Goal: Entertainment & Leisure: Consume media (video, audio)

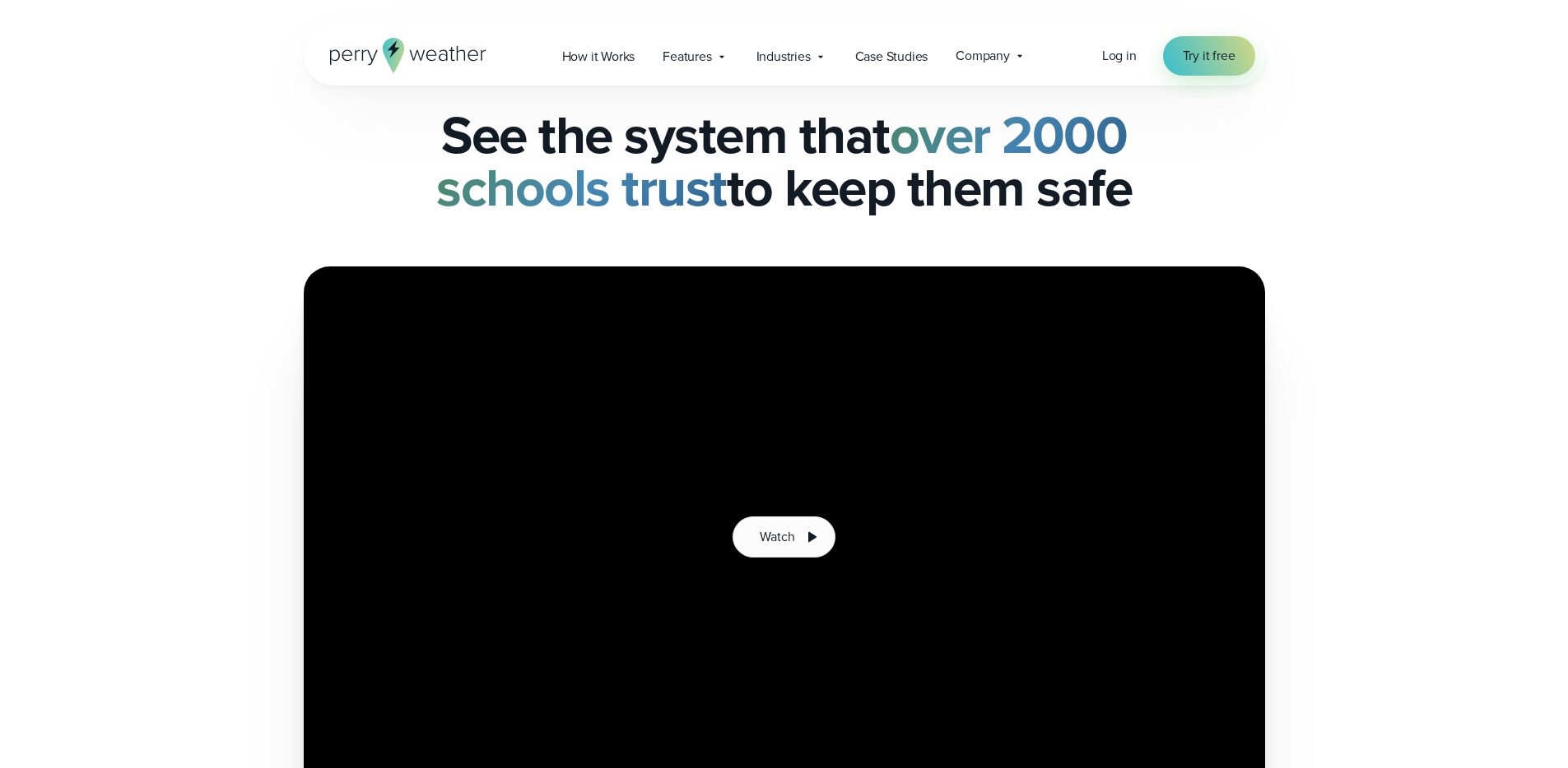
scroll to position [77, 0]
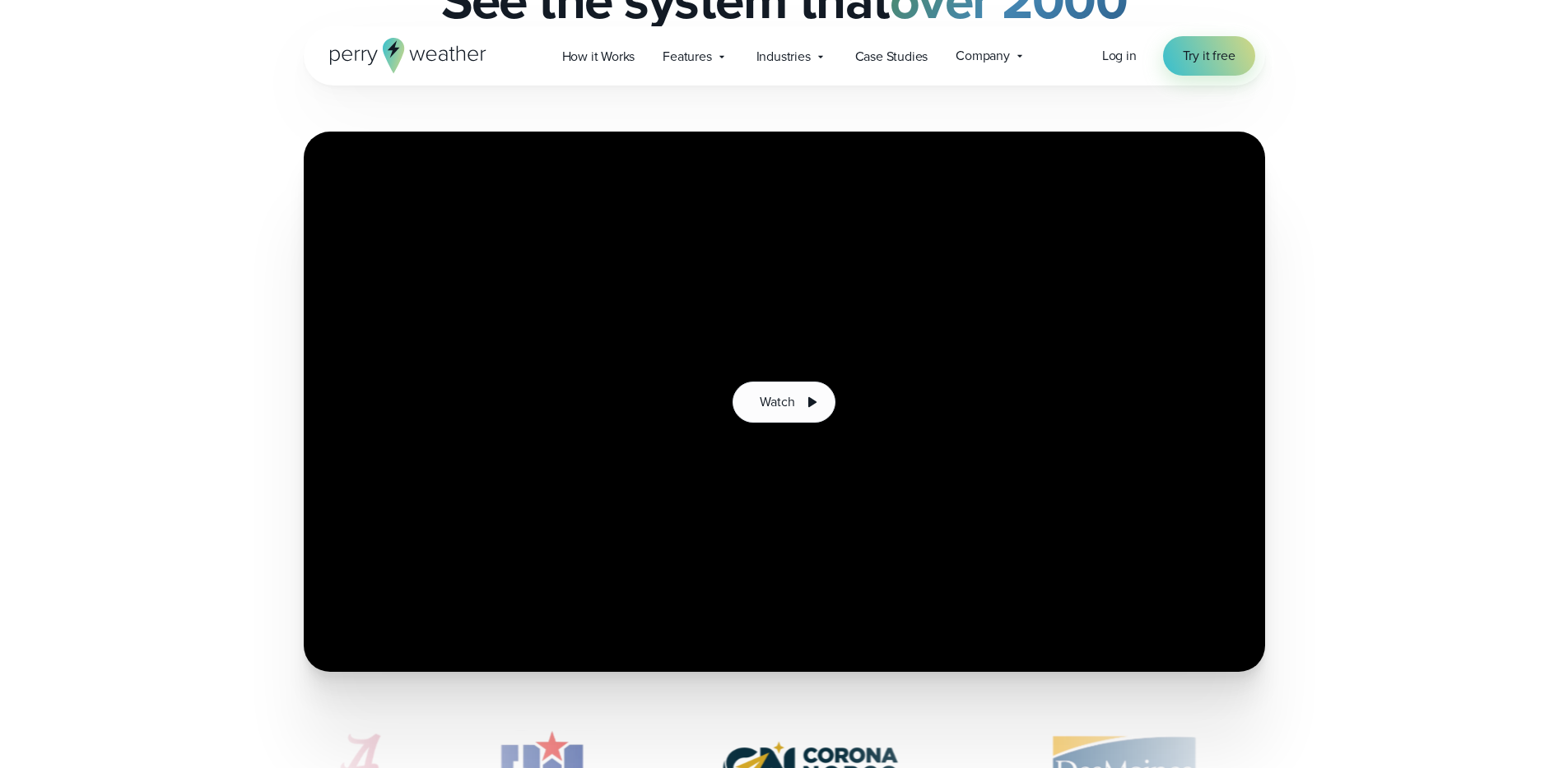
scroll to position [195, 0]
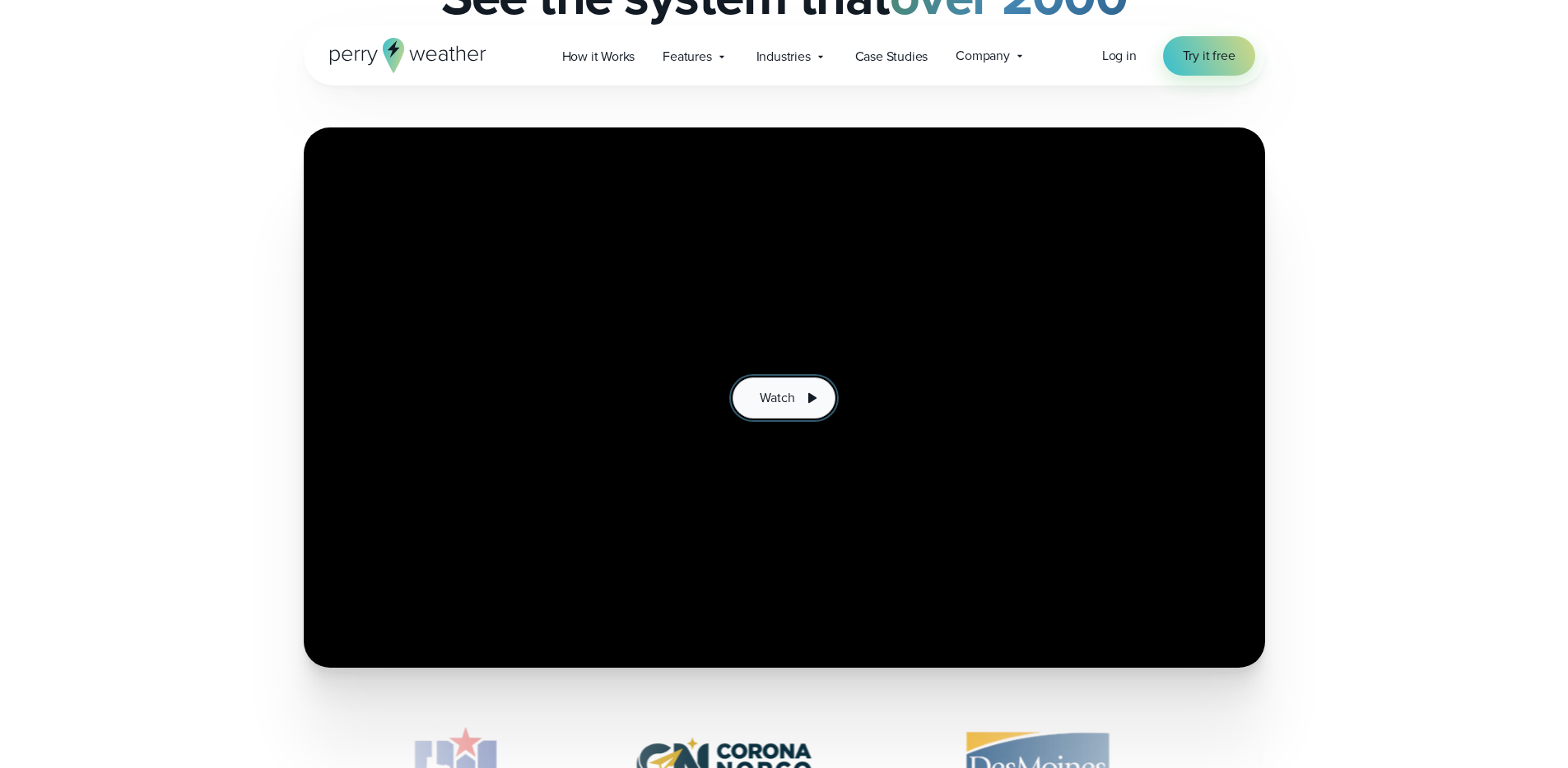
click at [793, 402] on span "Watch" at bounding box center [776, 398] width 34 height 19
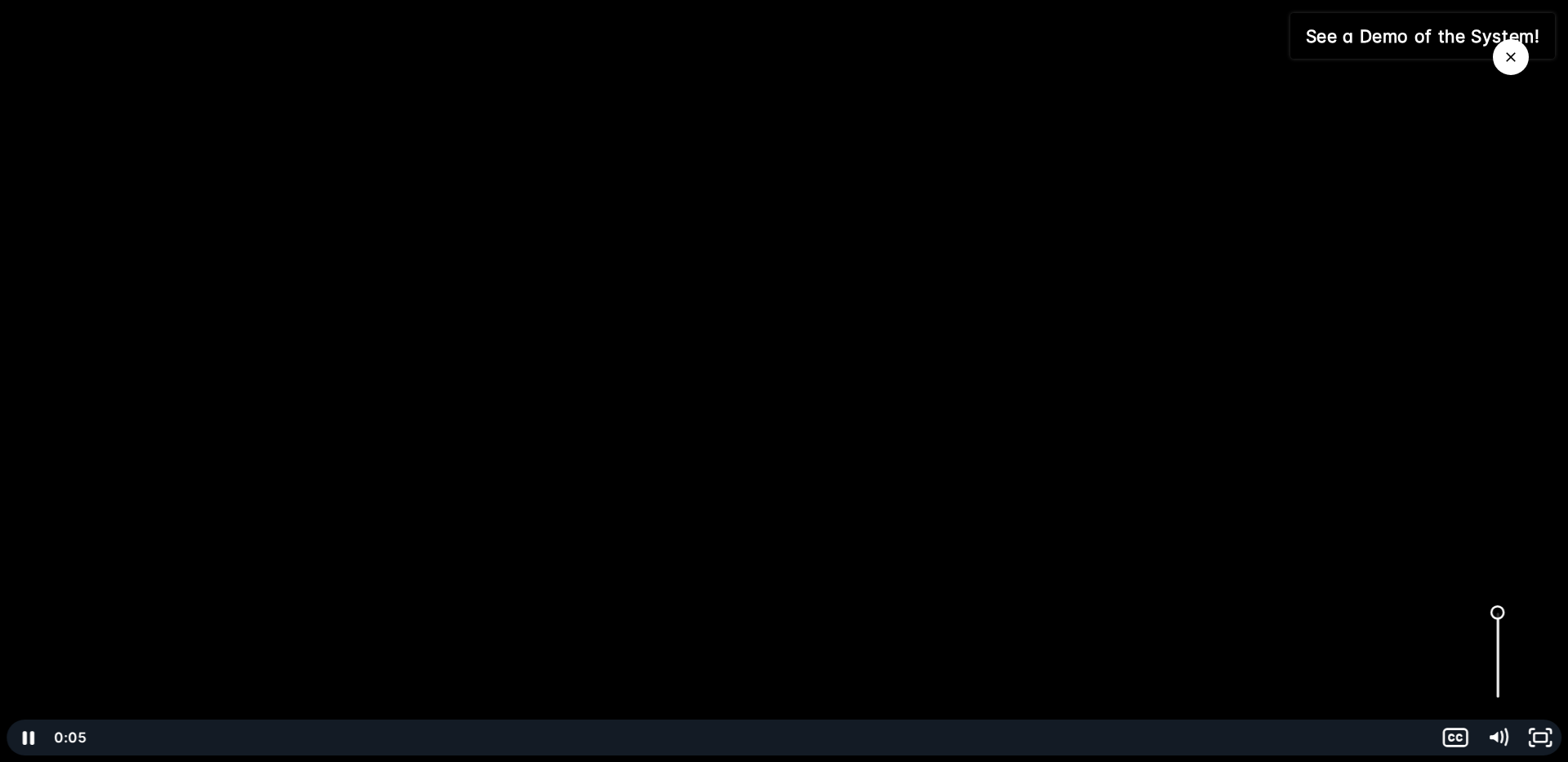
drag, startPoint x: 1492, startPoint y: 649, endPoint x: 1500, endPoint y: 610, distance: 39.8
click at [1500, 610] on div "Volume" at bounding box center [1497, 655] width 43 height 117
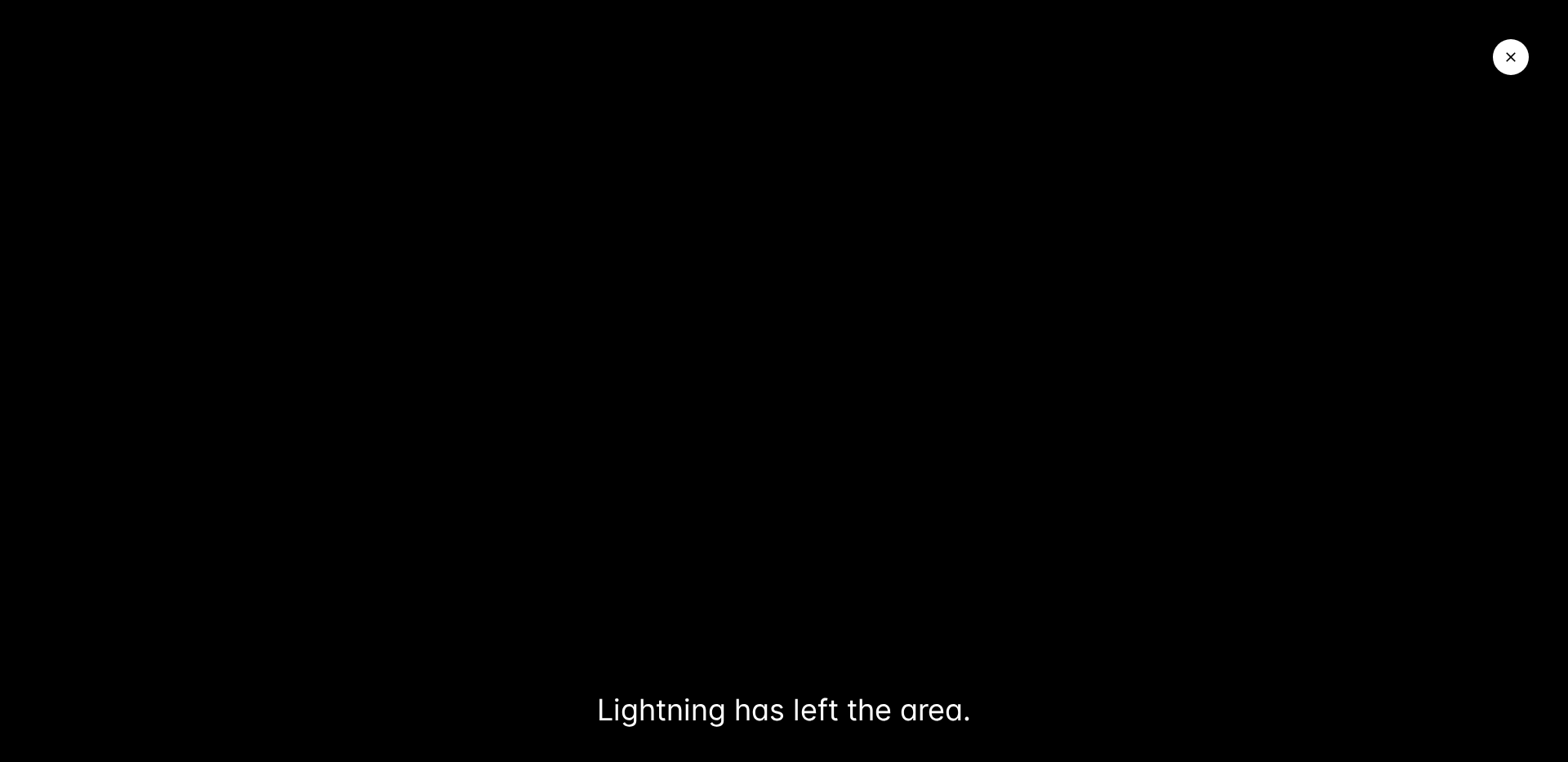
click at [1514, 53] on icon "Close Video" at bounding box center [1510, 57] width 10 height 10
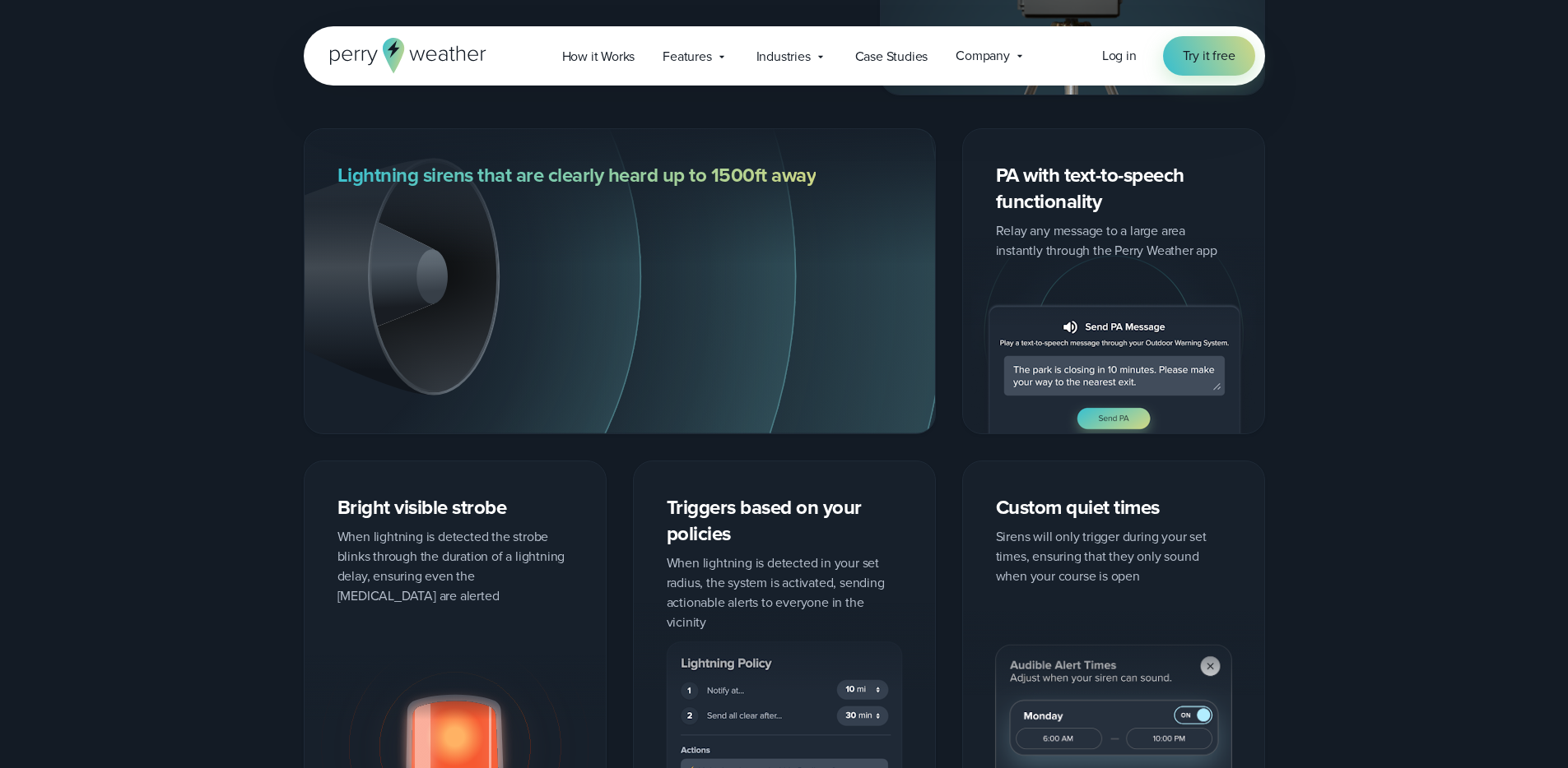
scroll to position [2860, 0]
